Goal: Task Accomplishment & Management: Manage account settings

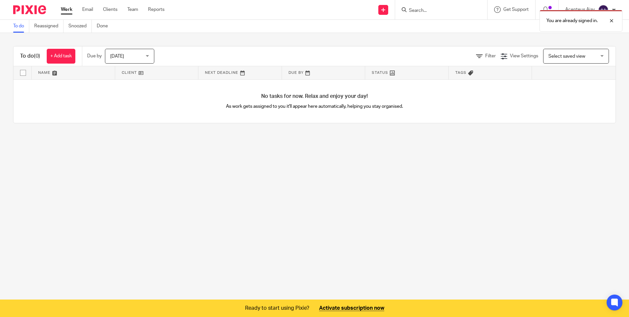
click at [102, 9] on ul "Work Email Clients Team Reports" at bounding box center [118, 9] width 114 height 7
click at [109, 9] on link "Clients" at bounding box center [110, 9] width 14 height 7
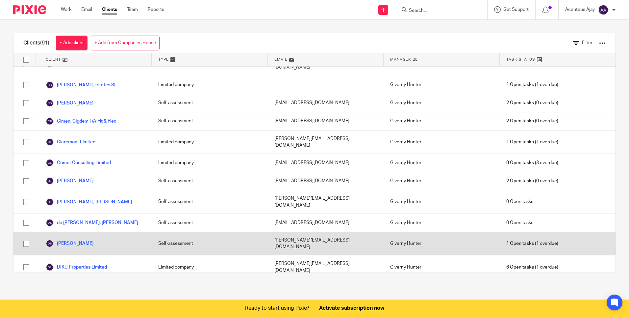
scroll to position [132, 0]
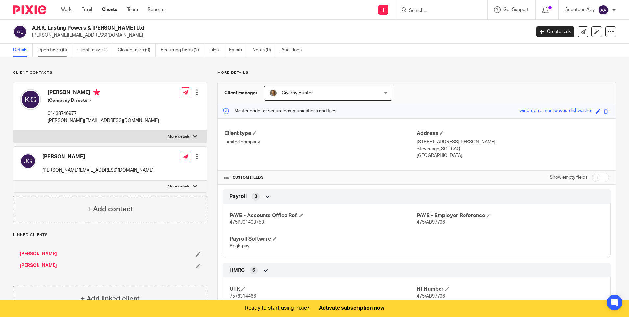
click at [42, 48] on link "Open tasks (6)" at bounding box center [55, 50] width 35 height 13
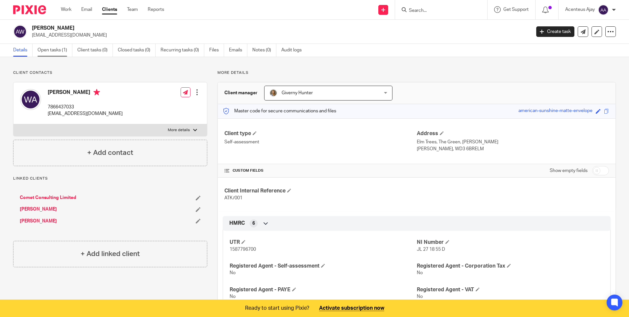
click at [53, 53] on link "Open tasks (1)" at bounding box center [55, 50] width 35 height 13
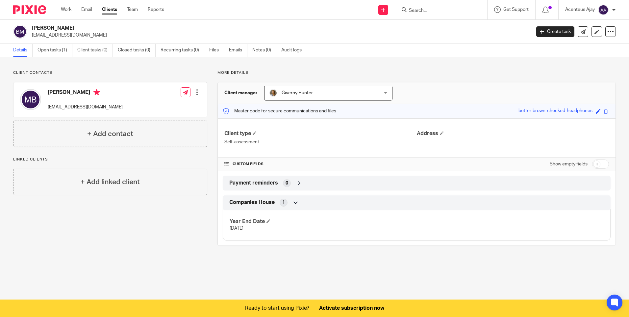
drag, startPoint x: 45, startPoint y: 48, endPoint x: 76, endPoint y: 35, distance: 33.9
click at [46, 48] on link "Open tasks (1)" at bounding box center [55, 50] width 35 height 13
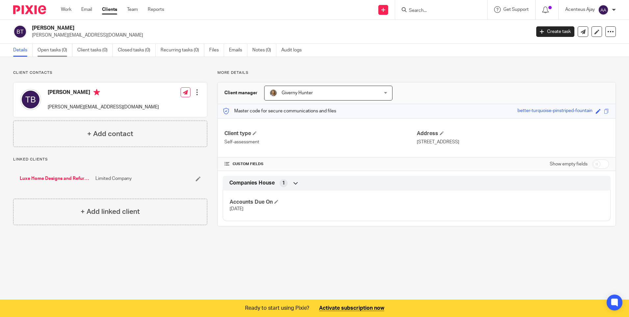
click at [60, 50] on link "Open tasks (0)" at bounding box center [55, 50] width 35 height 13
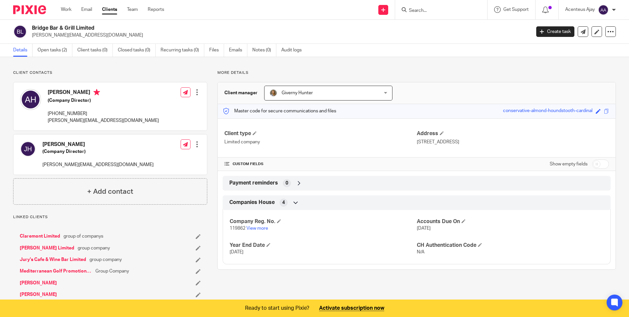
drag, startPoint x: 57, startPoint y: 46, endPoint x: 143, endPoint y: 30, distance: 87.4
click at [58, 46] on link "Open tasks (2)" at bounding box center [55, 50] width 35 height 13
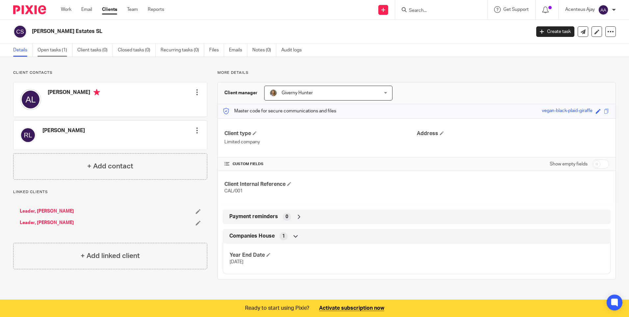
click at [47, 53] on link "Open tasks (1)" at bounding box center [55, 50] width 35 height 13
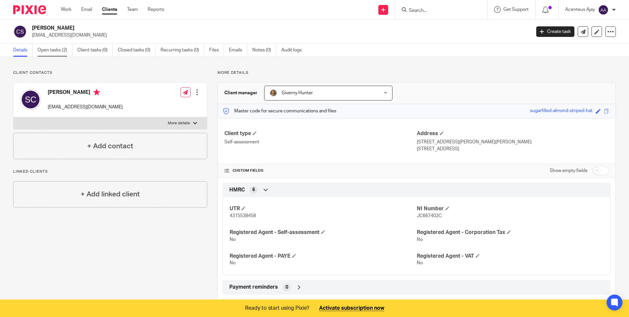
click at [46, 50] on link "Open tasks (2)" at bounding box center [55, 50] width 35 height 13
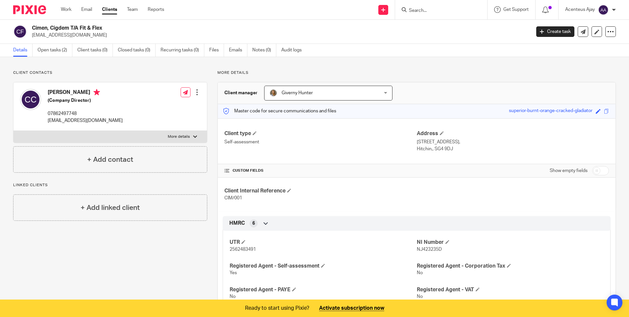
drag, startPoint x: 63, startPoint y: 52, endPoint x: 297, endPoint y: 9, distance: 238.3
click at [63, 52] on link "Open tasks (2)" at bounding box center [55, 50] width 35 height 13
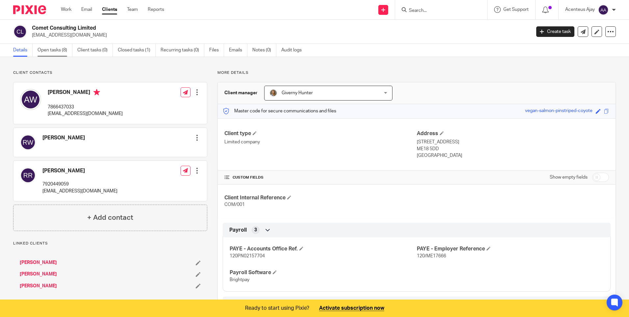
click at [49, 54] on link "Open tasks (8)" at bounding box center [55, 50] width 35 height 13
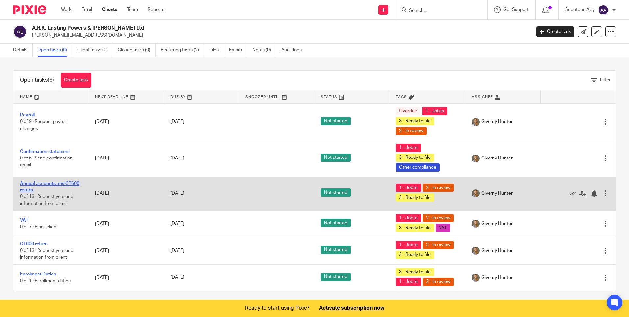
scroll to position [4, 0]
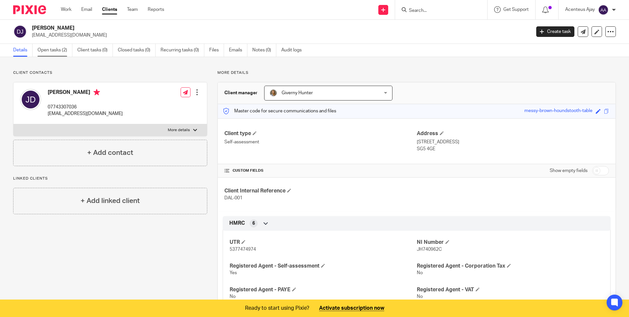
click at [52, 53] on link "Open tasks (2)" at bounding box center [55, 50] width 35 height 13
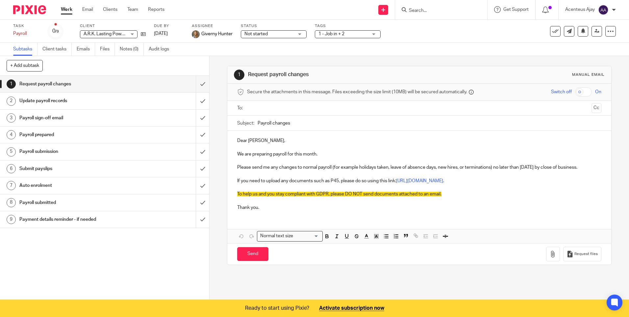
click at [43, 135] on h1 "Payroll prepared" at bounding box center [75, 135] width 113 height 10
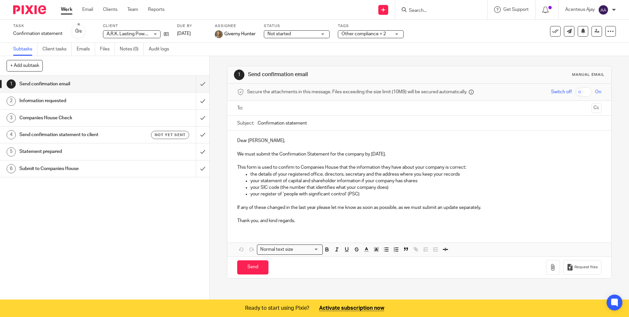
click at [51, 152] on h1 "Statement prepared" at bounding box center [75, 151] width 113 height 10
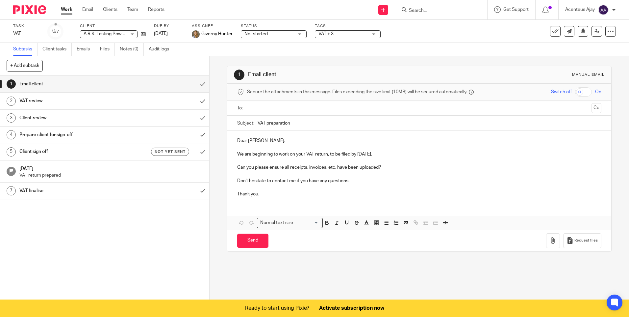
click at [63, 105] on h1 "VAT review" at bounding box center [75, 101] width 113 height 10
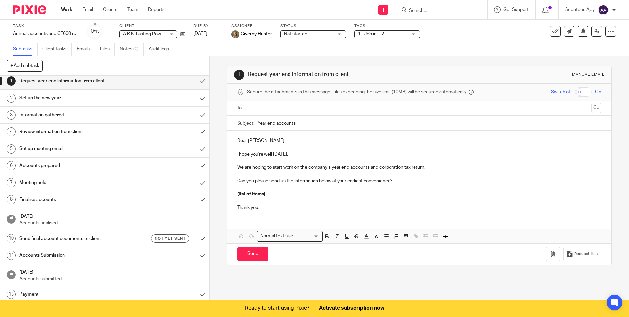
scroll to position [5, 0]
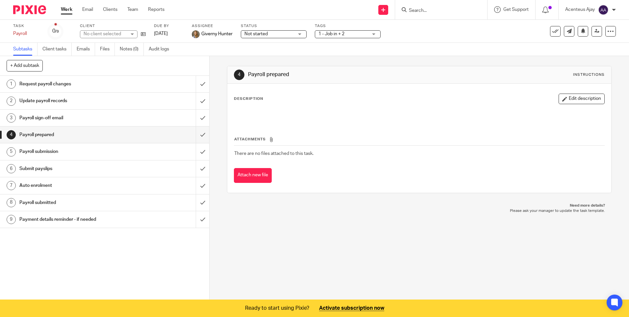
click at [54, 82] on h1 "Request payroll changes" at bounding box center [75, 84] width 113 height 10
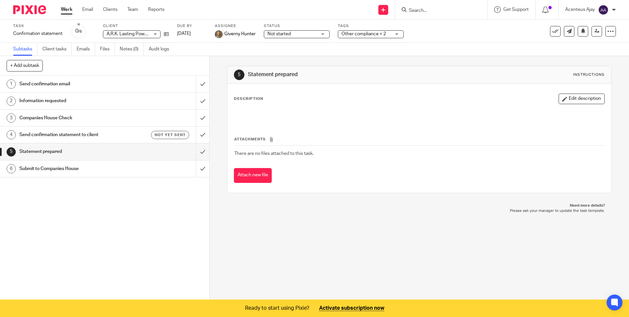
click at [53, 98] on h1 "Information requested" at bounding box center [75, 101] width 113 height 10
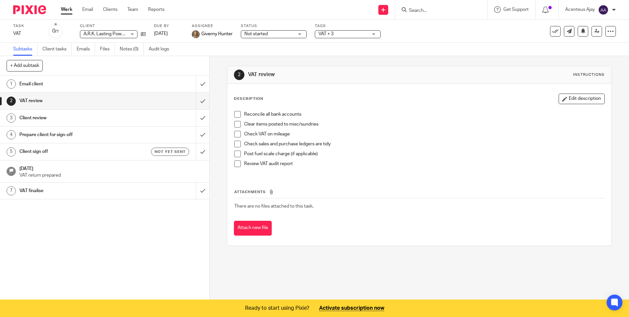
click at [54, 115] on h1 "Client review" at bounding box center [75, 118] width 113 height 10
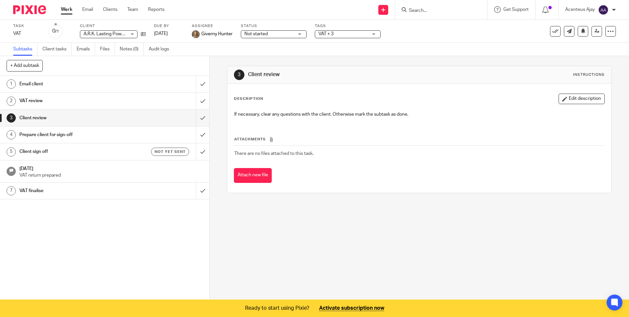
click at [53, 189] on h1 "VAT finalise" at bounding box center [75, 191] width 113 height 10
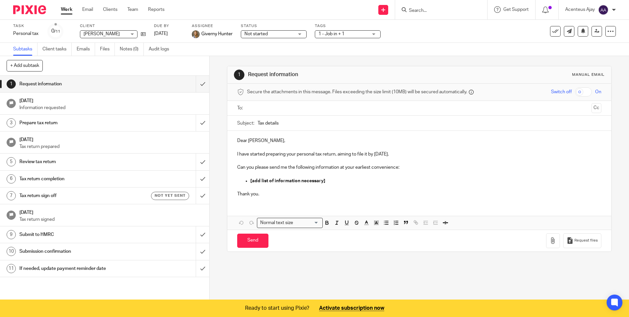
click at [54, 125] on h1 "Prepare tax return" at bounding box center [75, 123] width 113 height 10
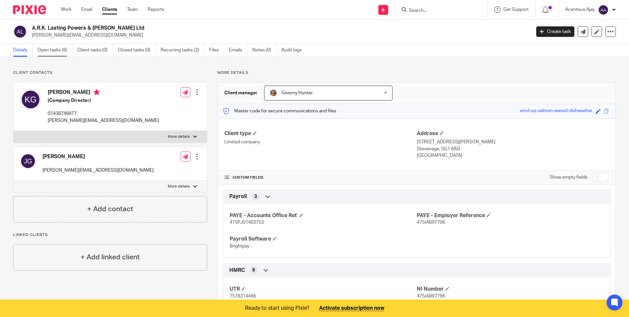
click at [58, 49] on link "Open tasks (6)" at bounding box center [55, 50] width 35 height 13
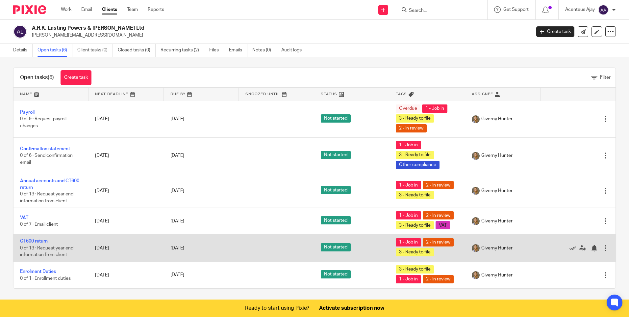
scroll to position [4, 0]
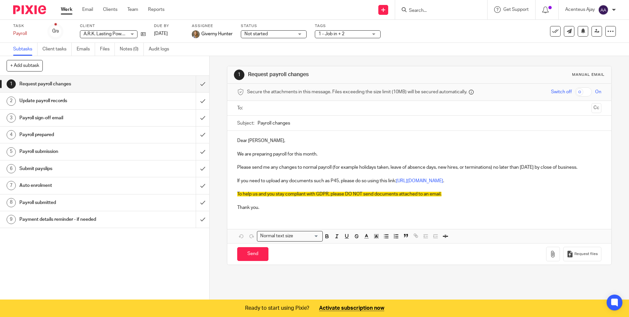
click at [46, 135] on h1 "Payroll prepared" at bounding box center [75, 135] width 113 height 10
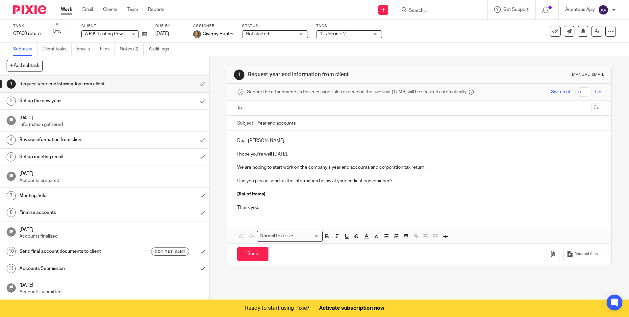
scroll to position [15, 0]
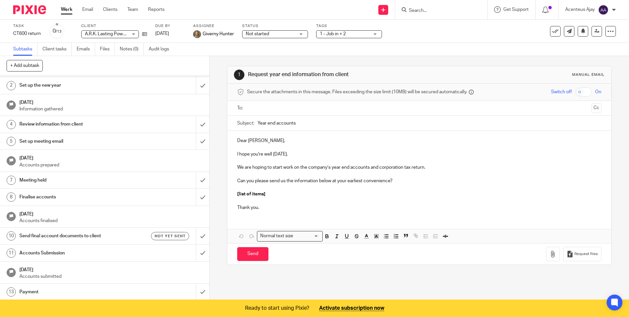
click at [46, 127] on h1 "Review information from client" at bounding box center [75, 124] width 113 height 10
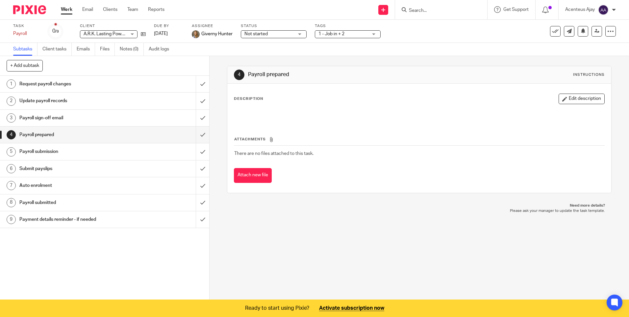
click at [48, 98] on h1 "Update payroll records" at bounding box center [75, 101] width 113 height 10
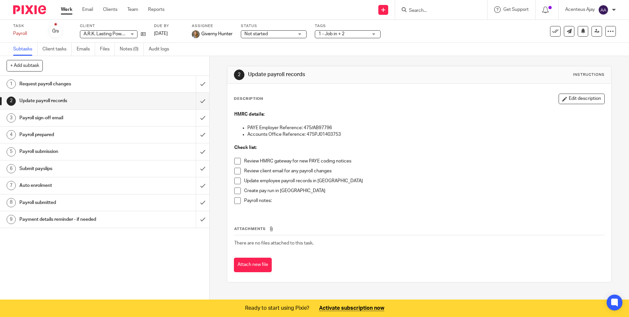
click at [39, 204] on h1 "Payroll submitted" at bounding box center [75, 202] width 113 height 10
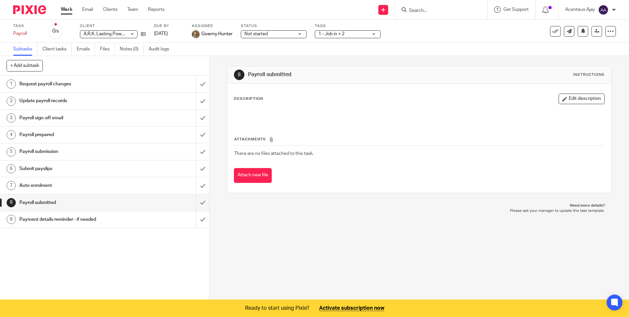
click at [42, 136] on h1 "Payroll prepared" at bounding box center [75, 135] width 113 height 10
click at [578, 98] on button "Edit description" at bounding box center [582, 98] width 46 height 11
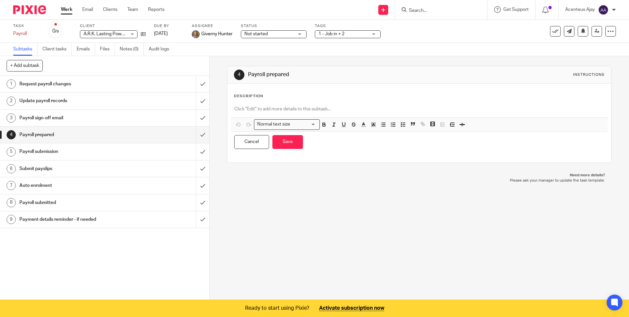
click at [291, 105] on div at bounding box center [419, 109] width 377 height 15
click at [256, 112] on p at bounding box center [419, 109] width 370 height 7
click at [234, 109] on p "Add new starters" at bounding box center [419, 109] width 370 height 7
click at [404, 126] on icon "button" at bounding box center [403, 124] width 6 height 6
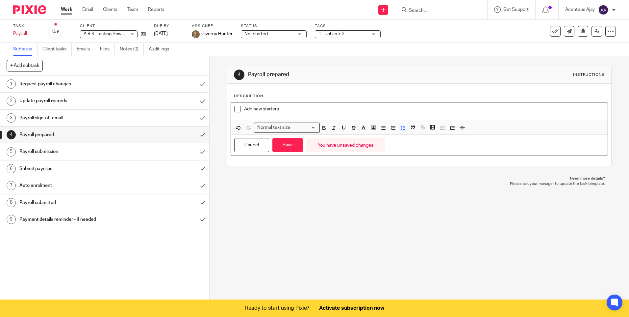
click at [280, 104] on div "Add new starters" at bounding box center [419, 111] width 377 height 18
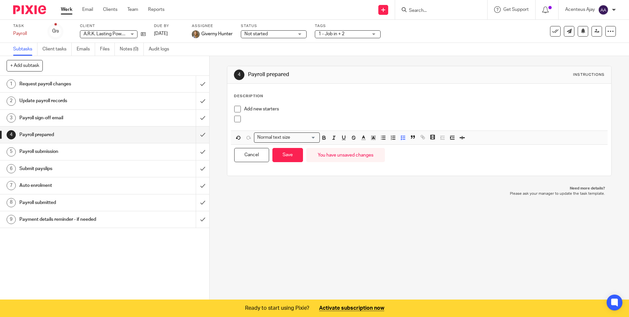
click at [269, 121] on p at bounding box center [424, 119] width 360 height 7
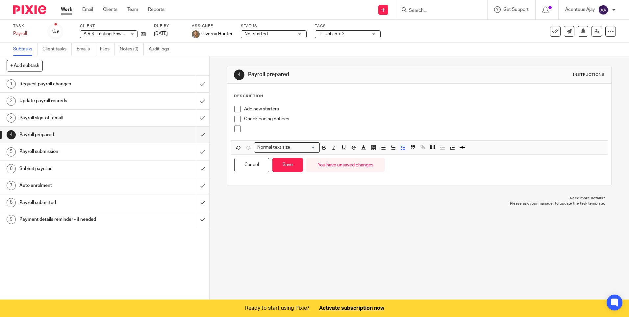
click at [255, 133] on div at bounding box center [424, 130] width 360 height 10
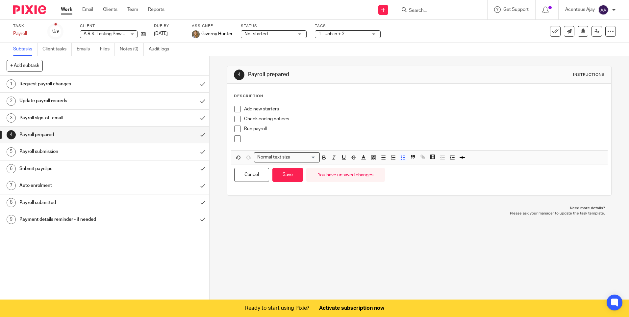
click at [267, 143] on div at bounding box center [424, 140] width 360 height 10
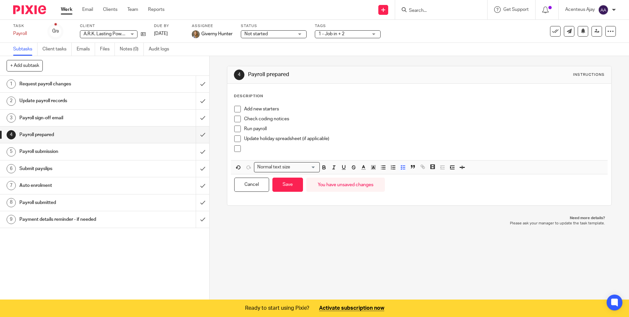
click at [253, 146] on p at bounding box center [424, 148] width 360 height 7
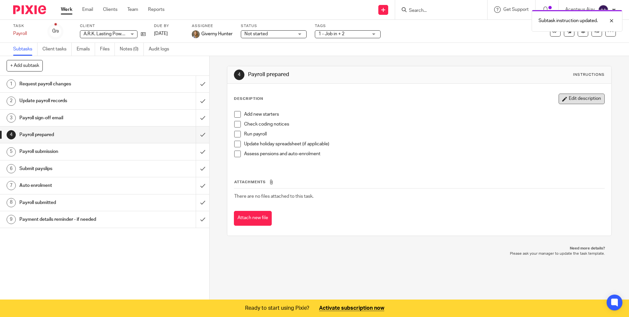
click at [578, 100] on button "Edit description" at bounding box center [582, 98] width 46 height 11
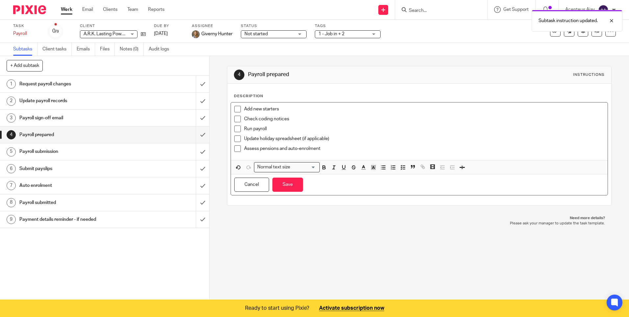
drag, startPoint x: 325, startPoint y: 155, endPoint x: 297, endPoint y: 147, distance: 29.2
click at [325, 154] on div "Assess pensions and auto-enrolment" at bounding box center [424, 150] width 360 height 10
click at [297, 147] on p "Assess pensions and auto-enrolment" at bounding box center [424, 148] width 360 height 7
click at [329, 147] on p "Assess pensions and auto-enrolment" at bounding box center [424, 148] width 360 height 7
click at [300, 148] on p "Assess pensions and auto-enrolment" at bounding box center [424, 148] width 360 height 7
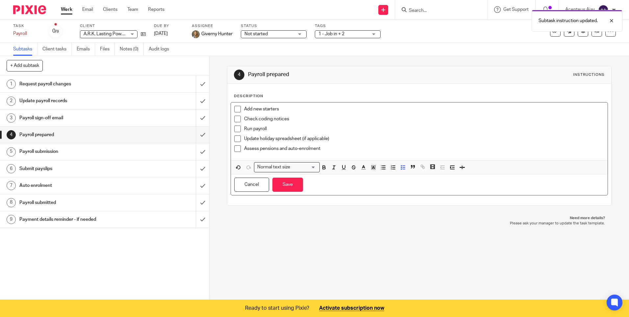
click at [326, 149] on p "Assess pensions and auto-enrolment" at bounding box center [424, 148] width 360 height 7
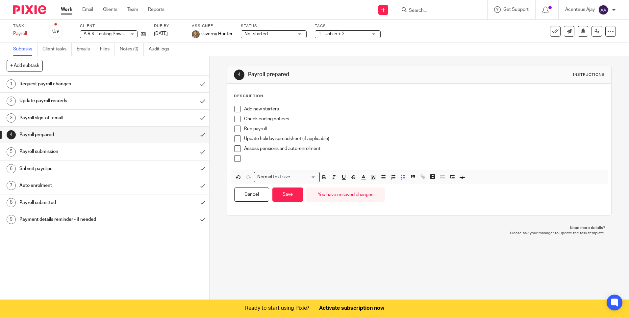
click at [260, 160] on p at bounding box center [424, 158] width 360 height 7
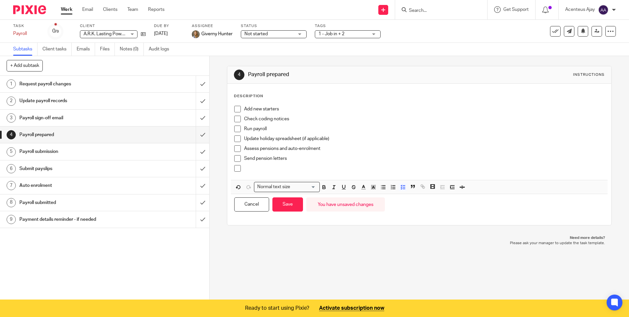
click at [249, 167] on p at bounding box center [424, 168] width 360 height 7
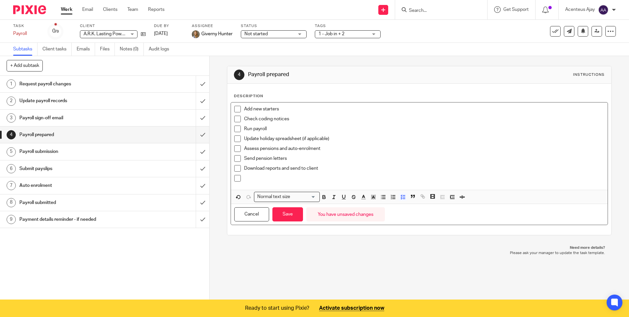
click at [249, 182] on div at bounding box center [424, 180] width 360 height 10
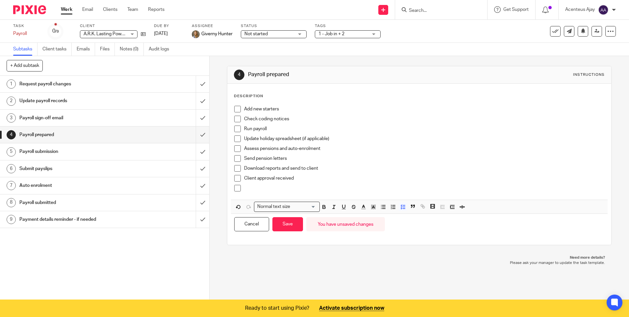
click at [249, 187] on p at bounding box center [424, 188] width 360 height 7
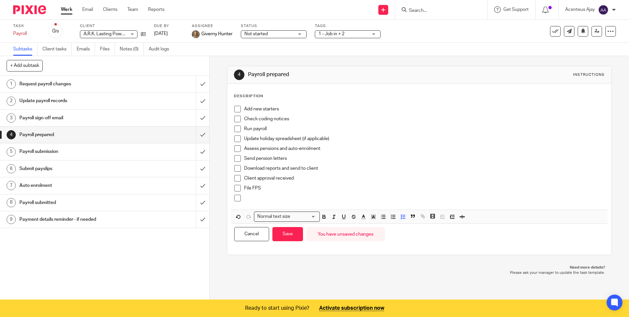
click at [251, 199] on p at bounding box center [424, 198] width 360 height 7
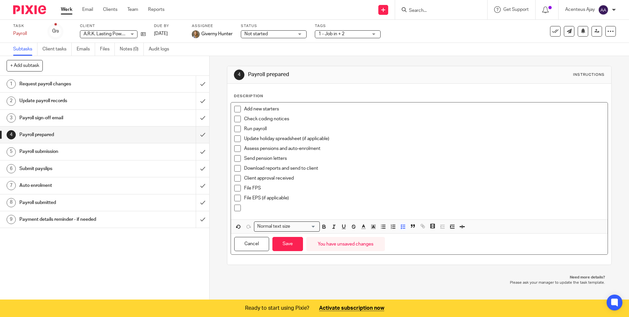
drag, startPoint x: 253, startPoint y: 209, endPoint x: 252, endPoint y: 202, distance: 6.9
click at [253, 209] on p at bounding box center [424, 207] width 360 height 7
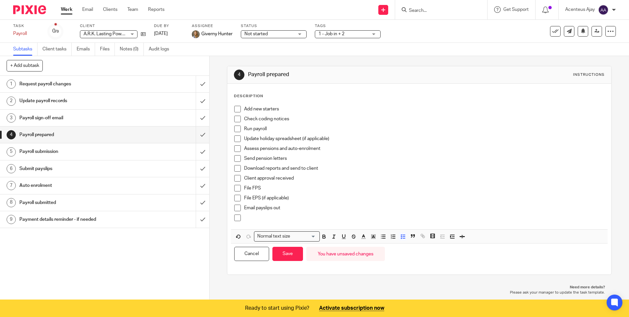
click at [260, 220] on p at bounding box center [424, 217] width 360 height 7
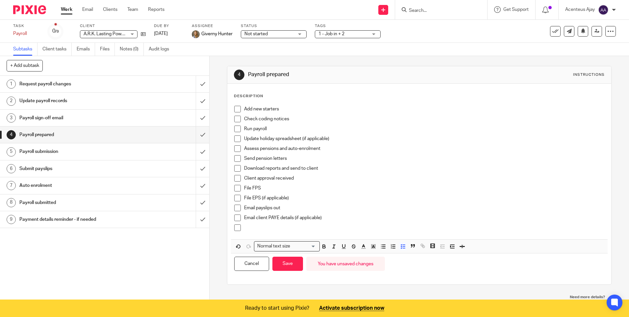
click at [267, 223] on div "Email client PAYE details (if applicable)" at bounding box center [424, 219] width 360 height 10
click at [258, 231] on div at bounding box center [424, 229] width 360 height 10
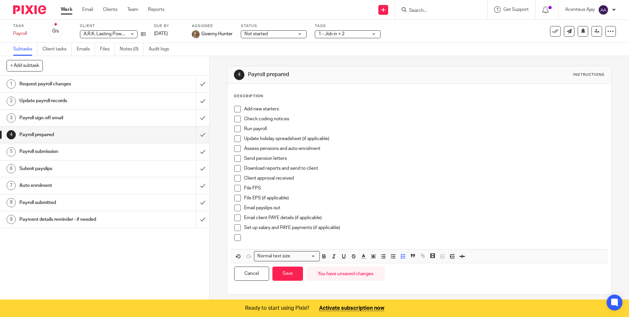
click at [254, 237] on p at bounding box center [424, 237] width 360 height 7
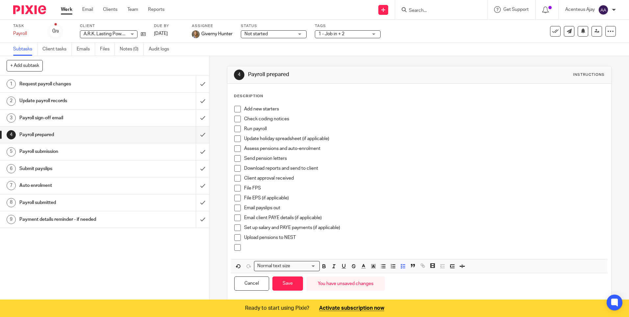
click at [268, 250] on p at bounding box center [424, 247] width 360 height 7
click at [288, 282] on button "Save" at bounding box center [288, 283] width 31 height 14
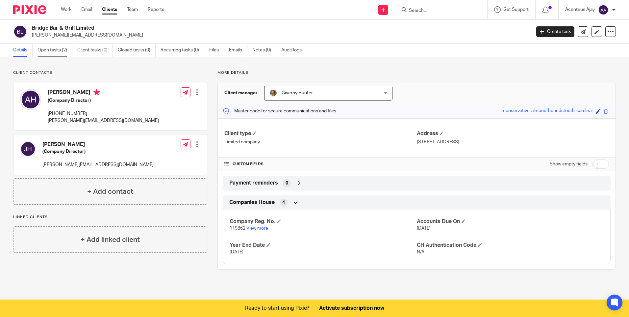
click at [56, 48] on link "Open tasks (2)" at bounding box center [55, 50] width 35 height 13
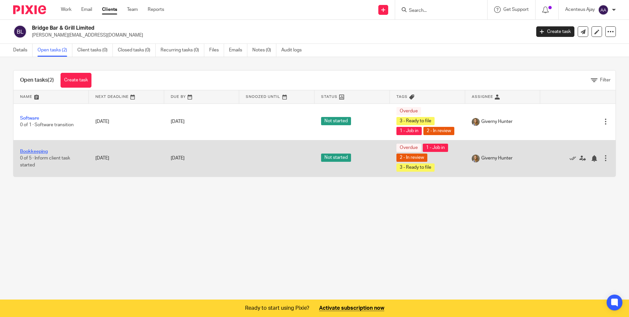
click at [29, 150] on link "Bookkeeping" at bounding box center [34, 151] width 28 height 5
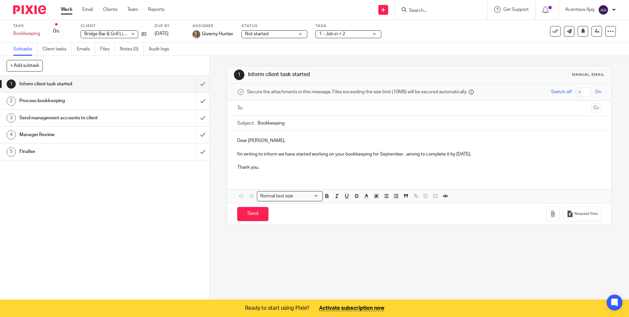
click at [49, 101] on h1 "Process bookkeeping" at bounding box center [75, 101] width 113 height 10
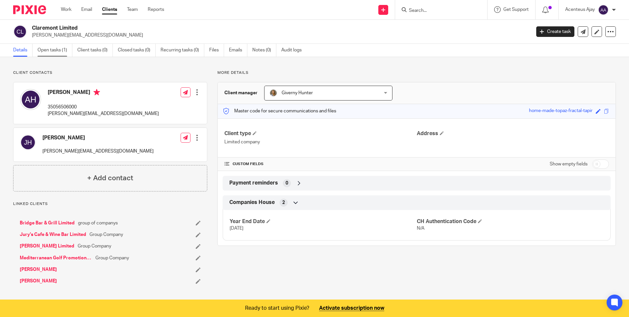
click at [60, 55] on div "Details Open tasks (1) Client tasks (0) Closed tasks (0) Recurring tasks (0) Fi…" at bounding box center [314, 50] width 629 height 13
drag, startPoint x: 60, startPoint y: 54, endPoint x: 60, endPoint y: 51, distance: 3.6
click at [60, 51] on link "Open tasks (1)" at bounding box center [55, 50] width 35 height 13
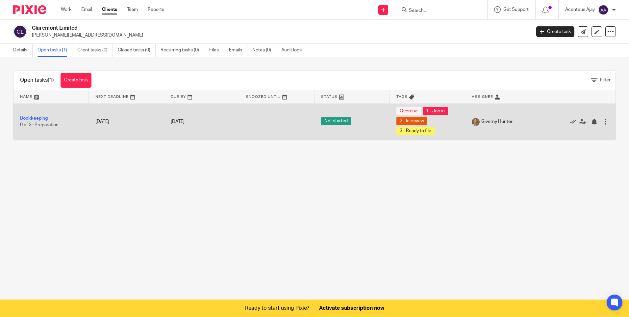
click at [28, 117] on link "Bookkeeping" at bounding box center [34, 118] width 28 height 5
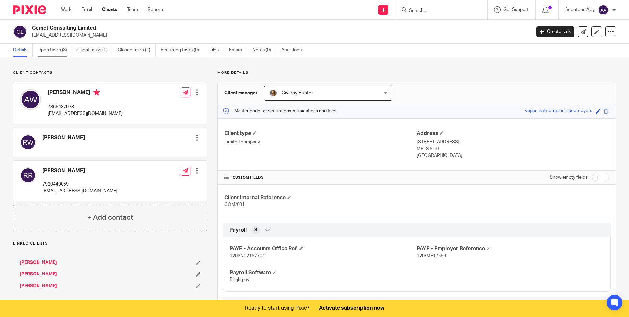
click at [61, 48] on link "Open tasks (8)" at bounding box center [55, 50] width 35 height 13
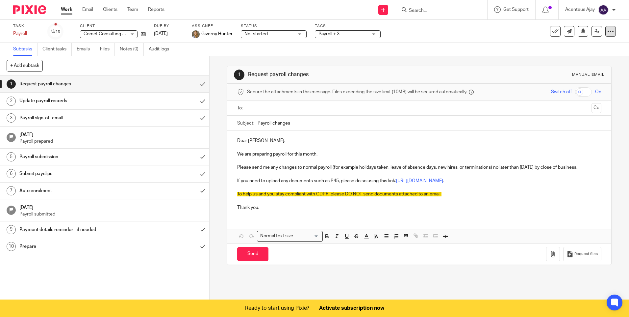
click at [608, 29] on icon at bounding box center [611, 31] width 7 height 7
click at [581, 58] on link "Advanced task editor" at bounding box center [585, 57] width 43 height 5
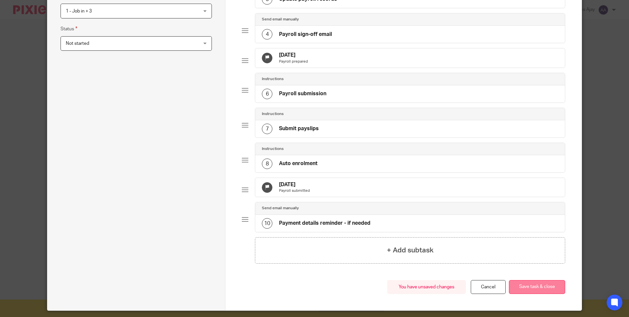
scroll to position [199, 0]
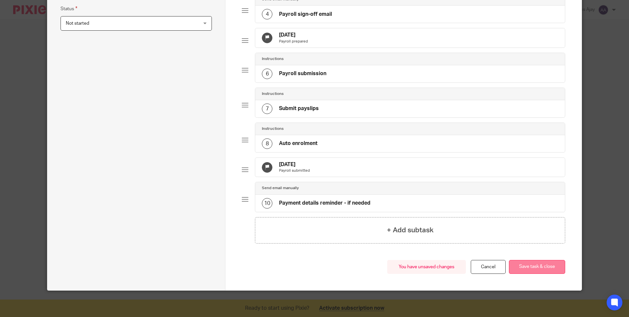
click at [537, 267] on button "Save task & close" at bounding box center [537, 267] width 56 height 14
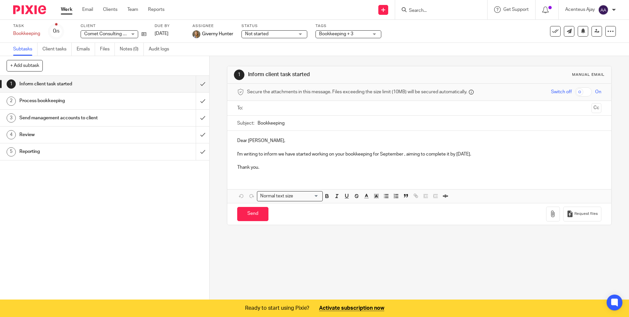
click at [34, 135] on h1 "Review" at bounding box center [75, 135] width 113 height 10
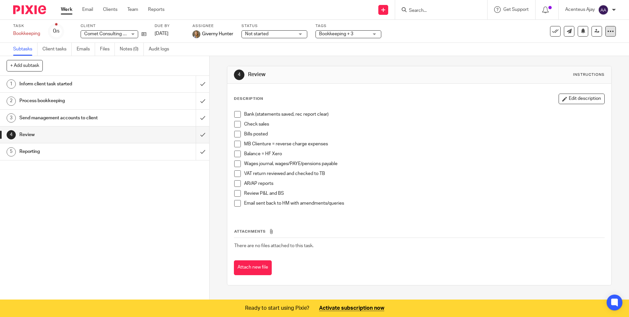
click at [608, 30] on icon at bounding box center [611, 31] width 7 height 7
click at [582, 57] on link "Advanced task editor" at bounding box center [585, 57] width 43 height 5
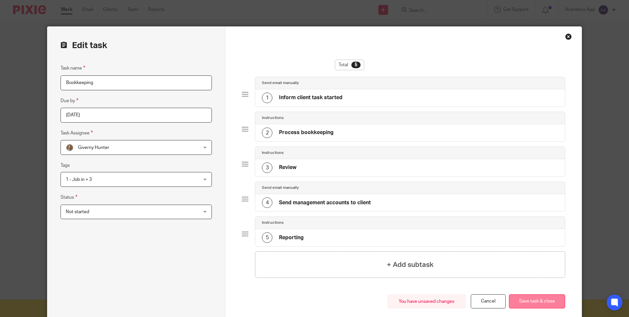
click at [527, 297] on button "Save task & close" at bounding box center [537, 301] width 56 height 14
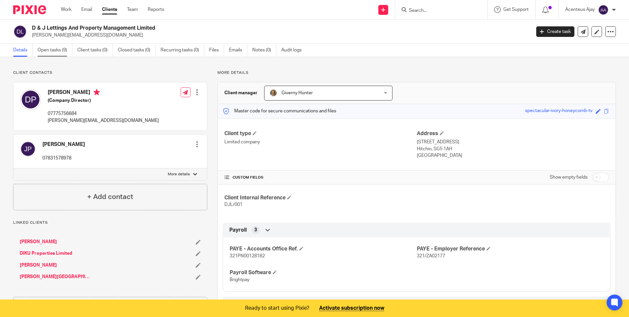
click at [48, 48] on link "Open tasks (9)" at bounding box center [55, 50] width 35 height 13
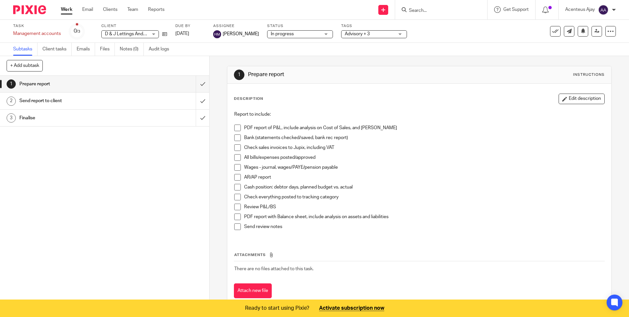
click at [52, 105] on h1 "Send report to client" at bounding box center [75, 101] width 113 height 10
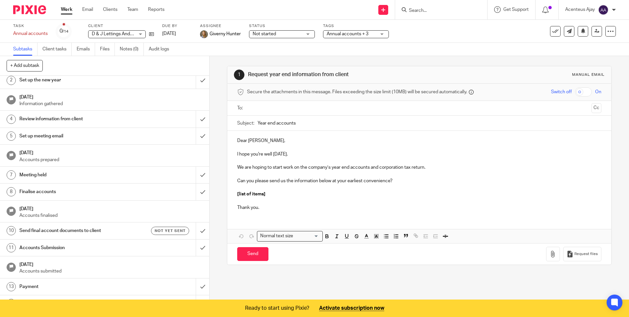
scroll to position [32, 0]
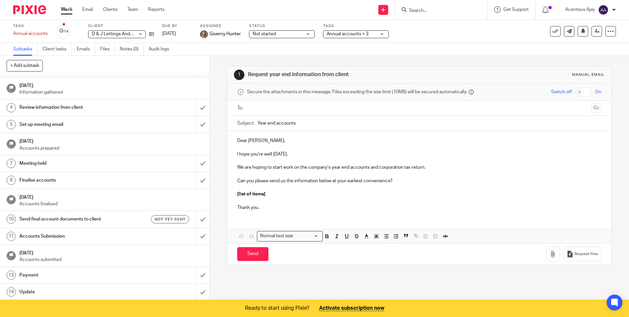
click at [46, 293] on h1 "Update" at bounding box center [75, 292] width 113 height 10
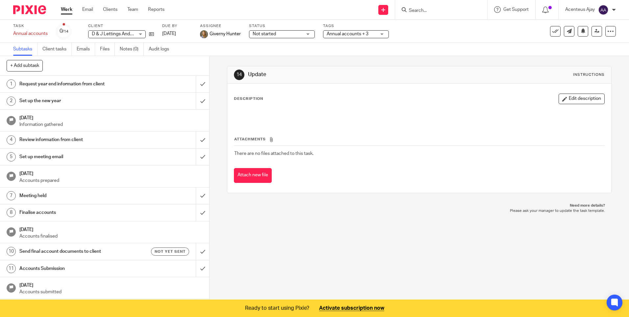
click at [45, 279] on link "15 Sep 2025 Accounts submitted" at bounding box center [104, 288] width 209 height 22
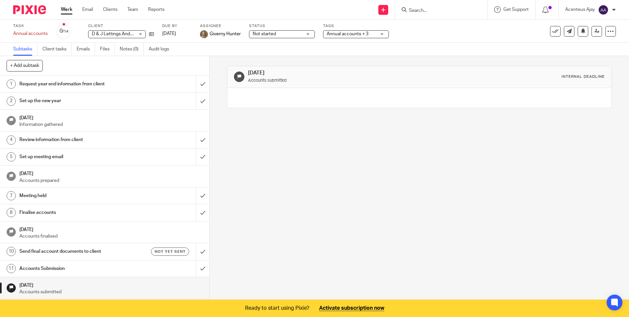
click at [46, 266] on h1 "Accounts Submission" at bounding box center [75, 268] width 113 height 10
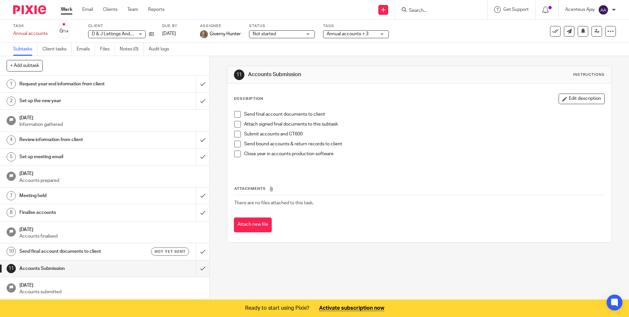
scroll to position [32, 0]
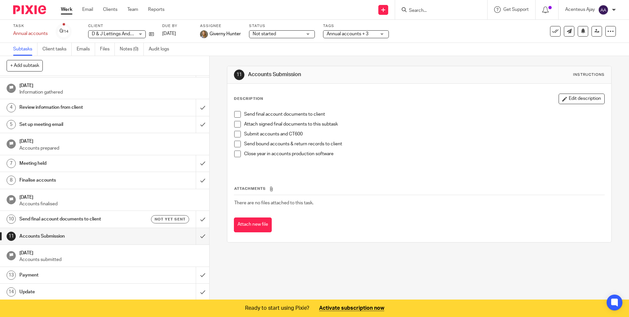
click at [36, 181] on h1 "Finalise accounts" at bounding box center [75, 180] width 113 height 10
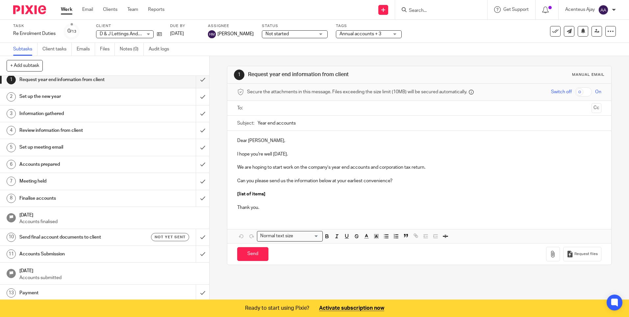
scroll to position [5, 0]
